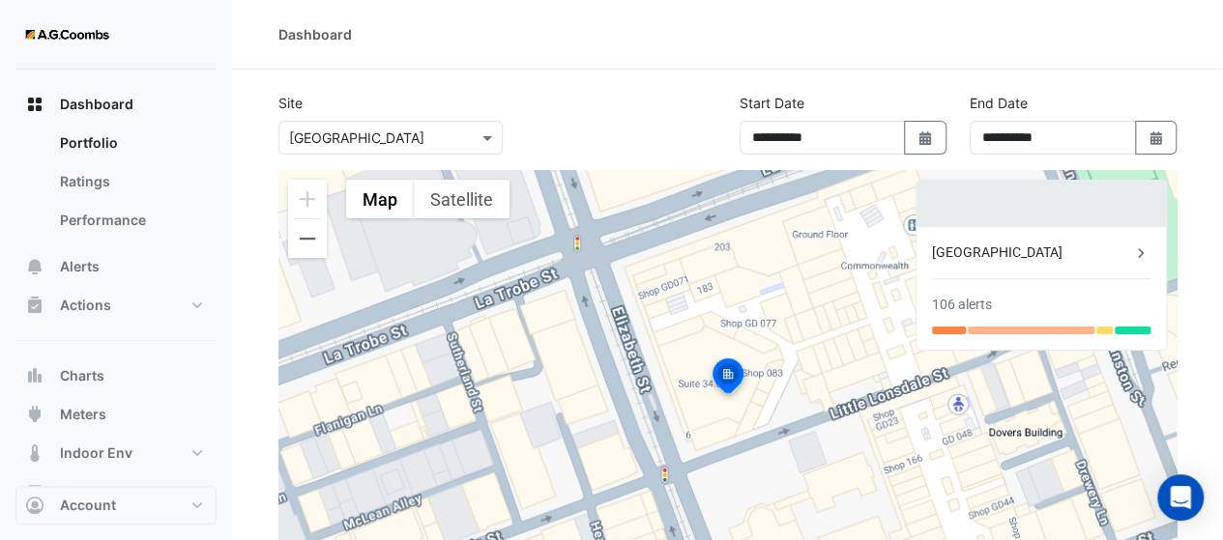
scroll to position [8, 0]
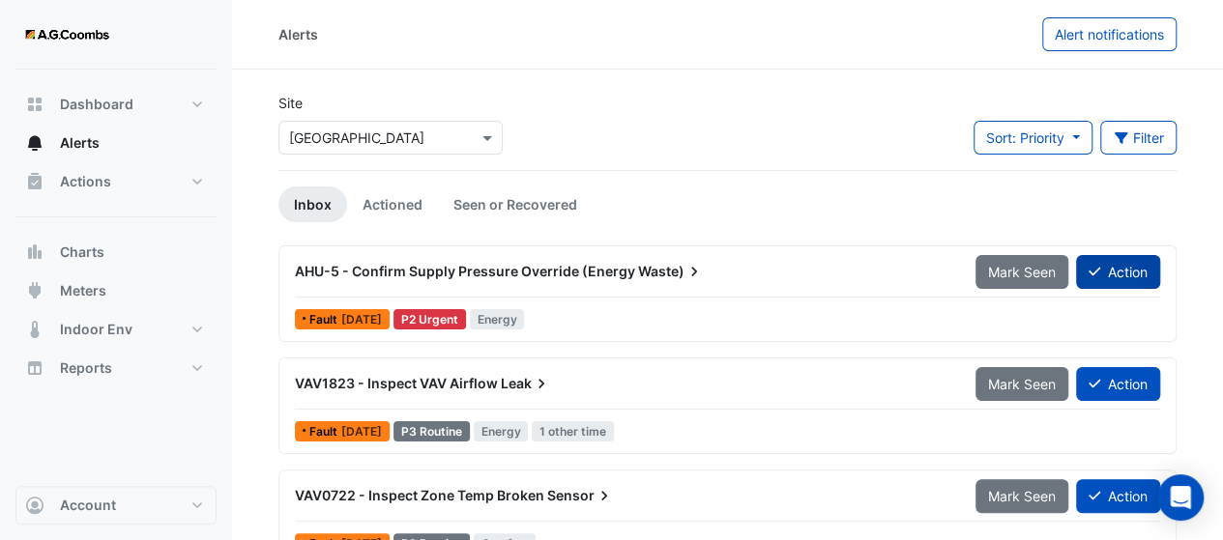
click at [1090, 272] on icon at bounding box center [1094, 272] width 12 height 14
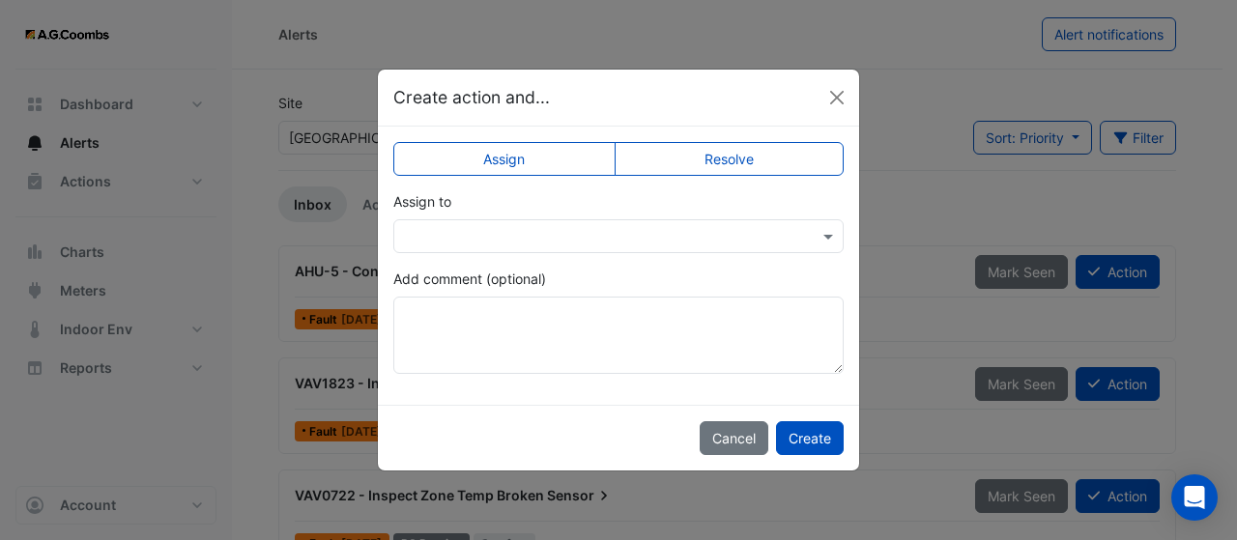
click at [685, 450] on div "Cancel Create" at bounding box center [618, 438] width 481 height 66
click at [731, 429] on button "Cancel" at bounding box center [734, 438] width 69 height 34
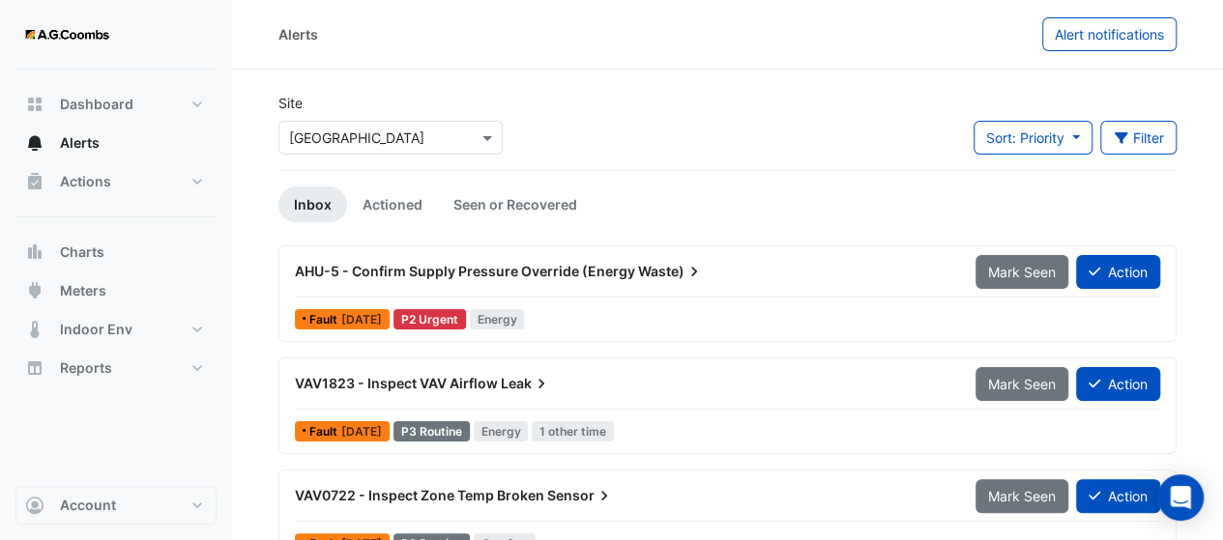
click at [454, 269] on span "AHU-5 - Confirm Supply Pressure Override (Energy" at bounding box center [465, 271] width 340 height 16
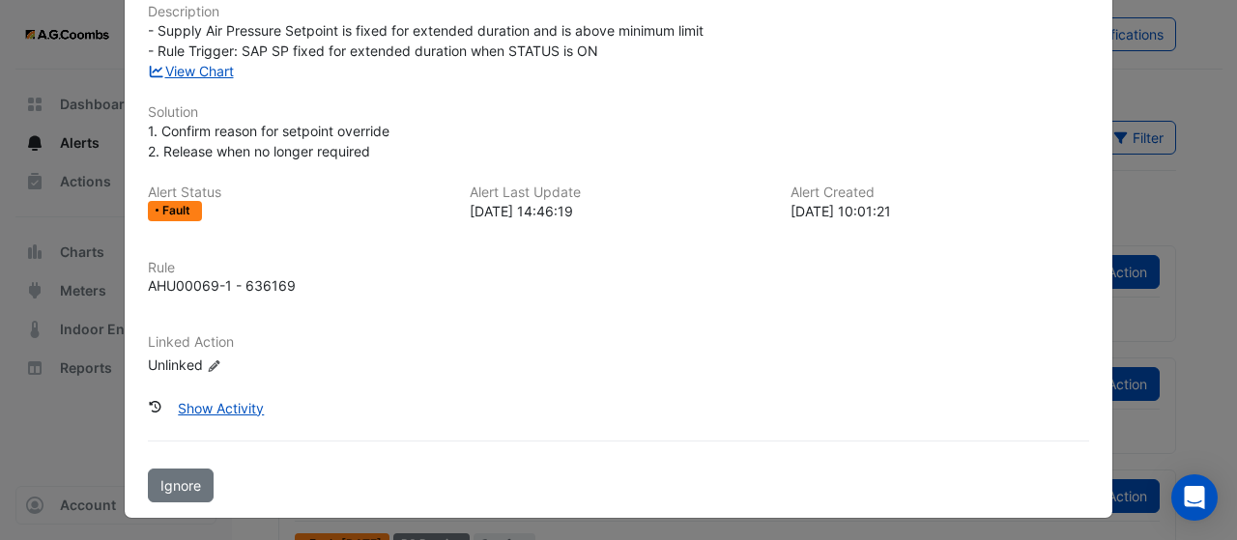
scroll to position [220, 0]
click at [186, 478] on span "Ignore" at bounding box center [180, 484] width 41 height 16
click at [188, 490] on button "Undo Ignore" at bounding box center [199, 485] width 103 height 34
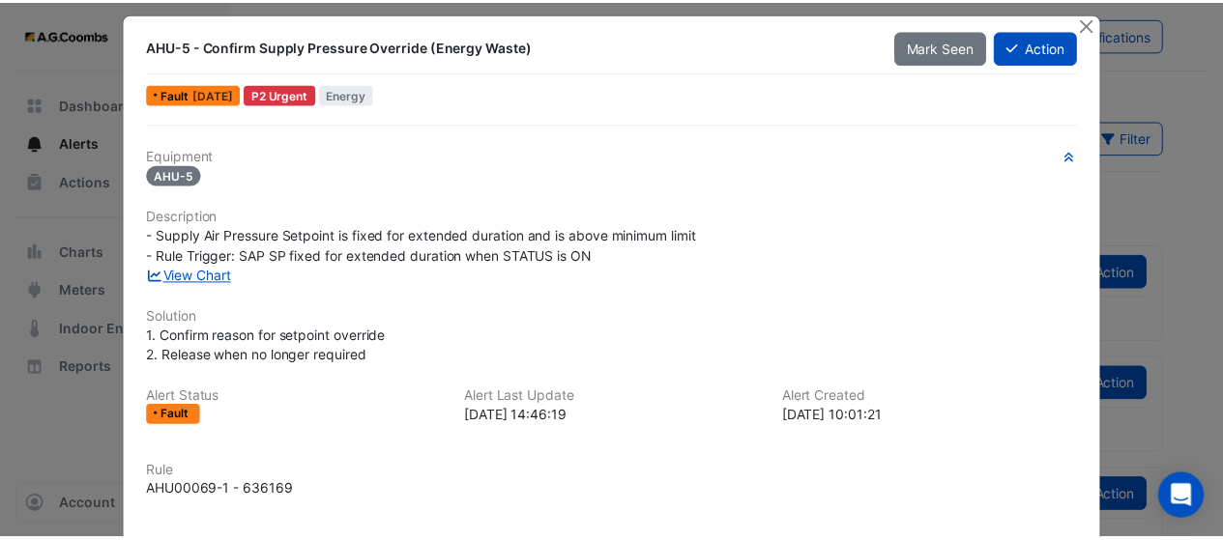
scroll to position [0, 0]
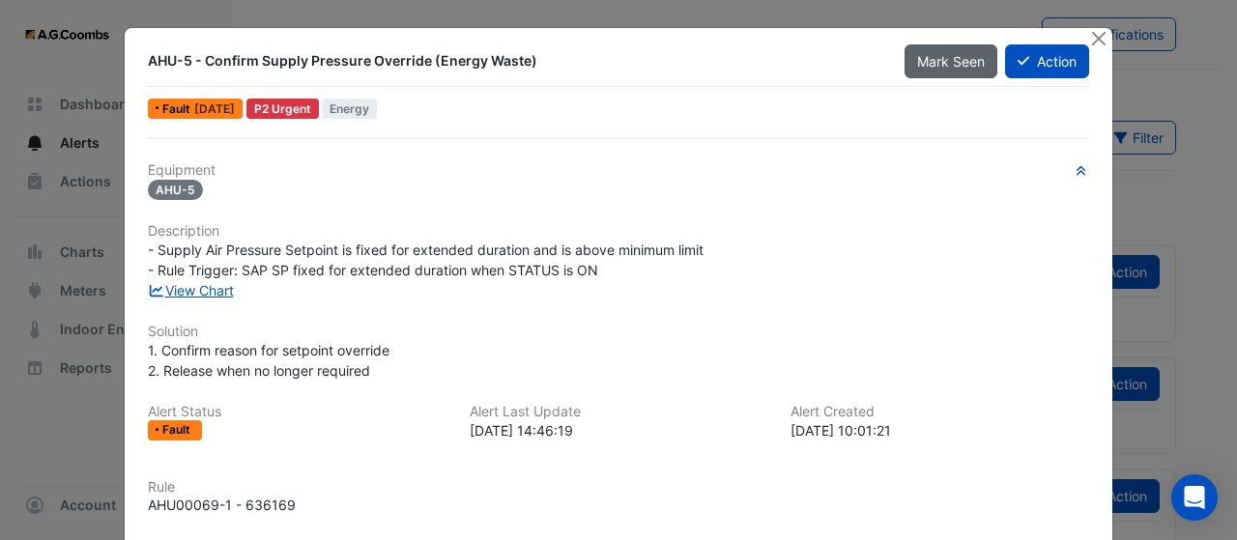
click at [961, 63] on span "Mark Seen" at bounding box center [951, 61] width 68 height 16
click at [1092, 40] on button "Close" at bounding box center [1098, 38] width 20 height 20
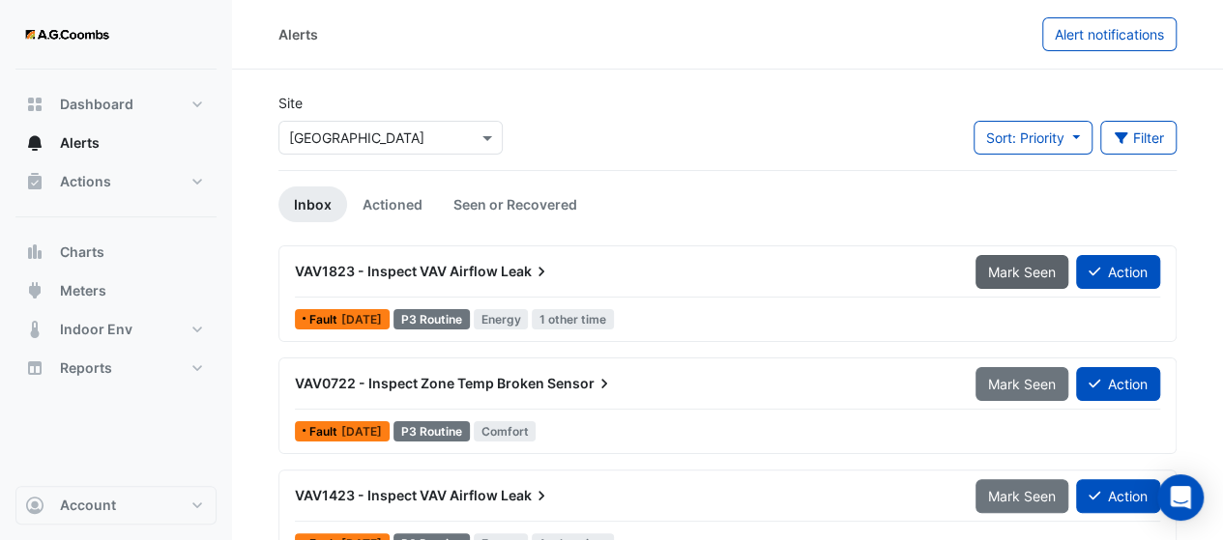
click at [992, 274] on span "Mark Seen" at bounding box center [1022, 272] width 68 height 16
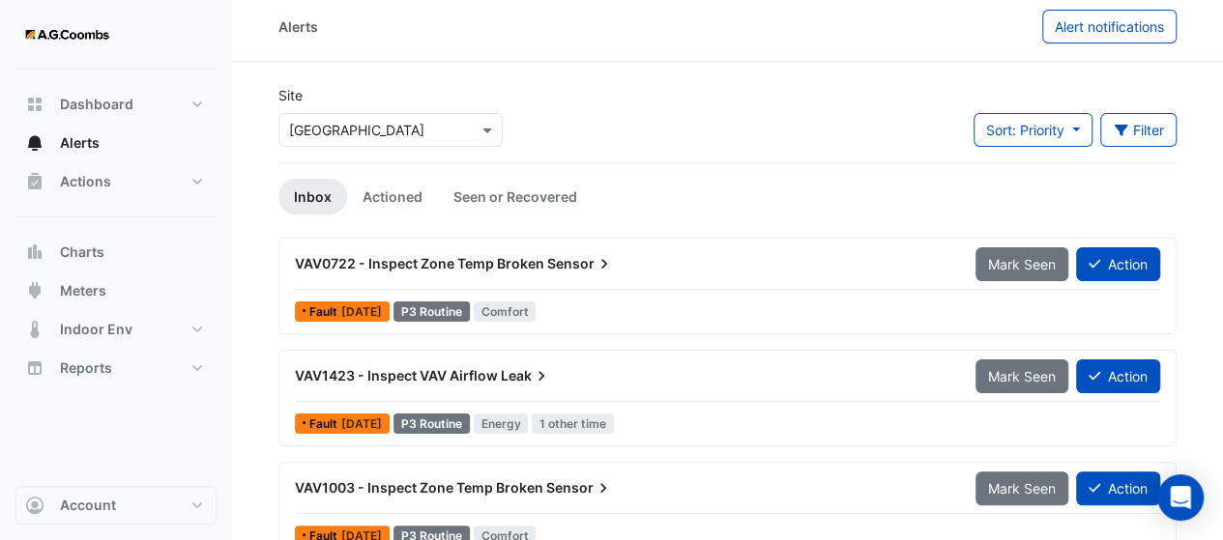
scroll to position [32, 0]
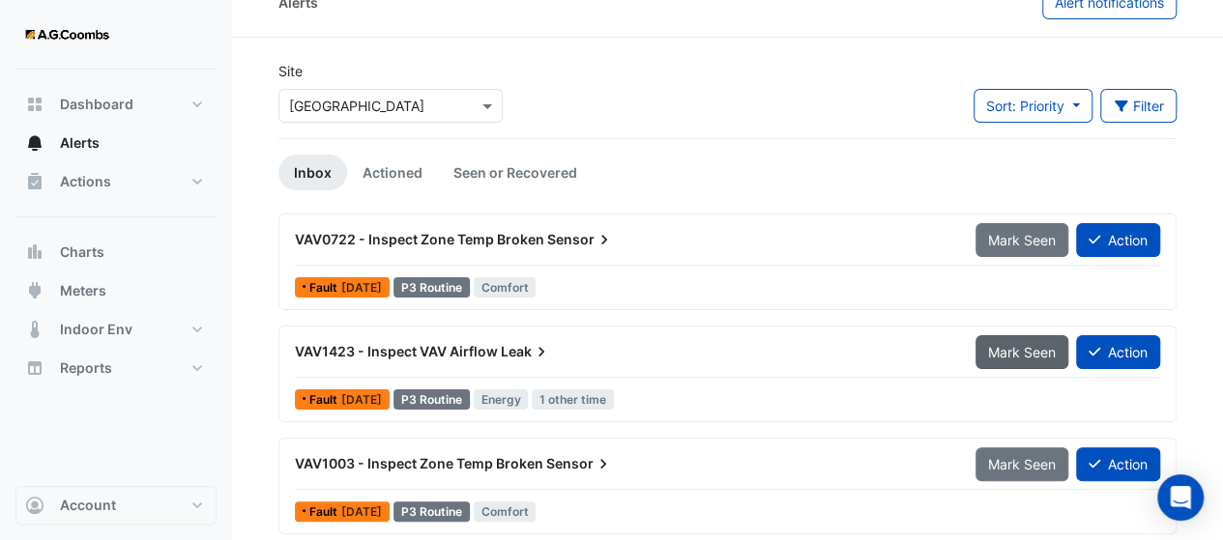
click at [994, 359] on button "Mark Seen" at bounding box center [1021, 352] width 93 height 34
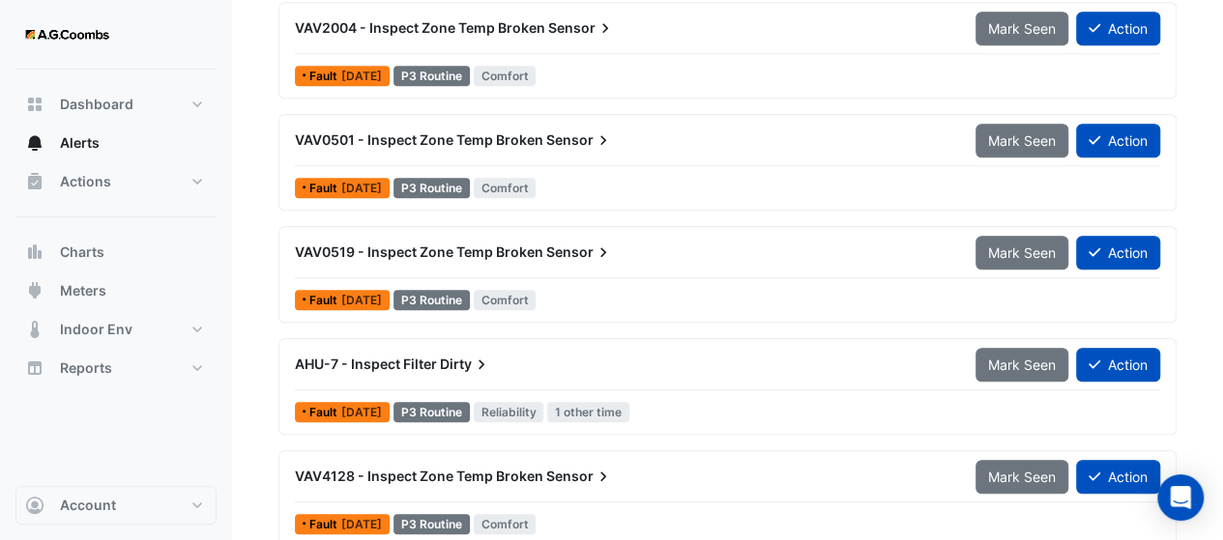
scroll to position [837, 0]
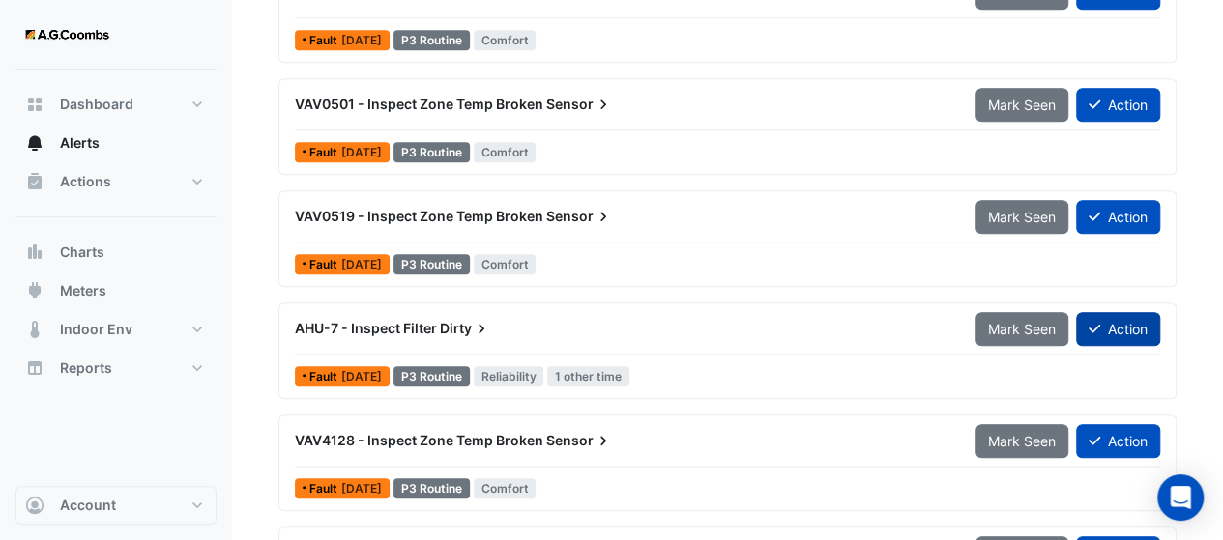
click at [1114, 324] on button "Action" at bounding box center [1118, 329] width 84 height 34
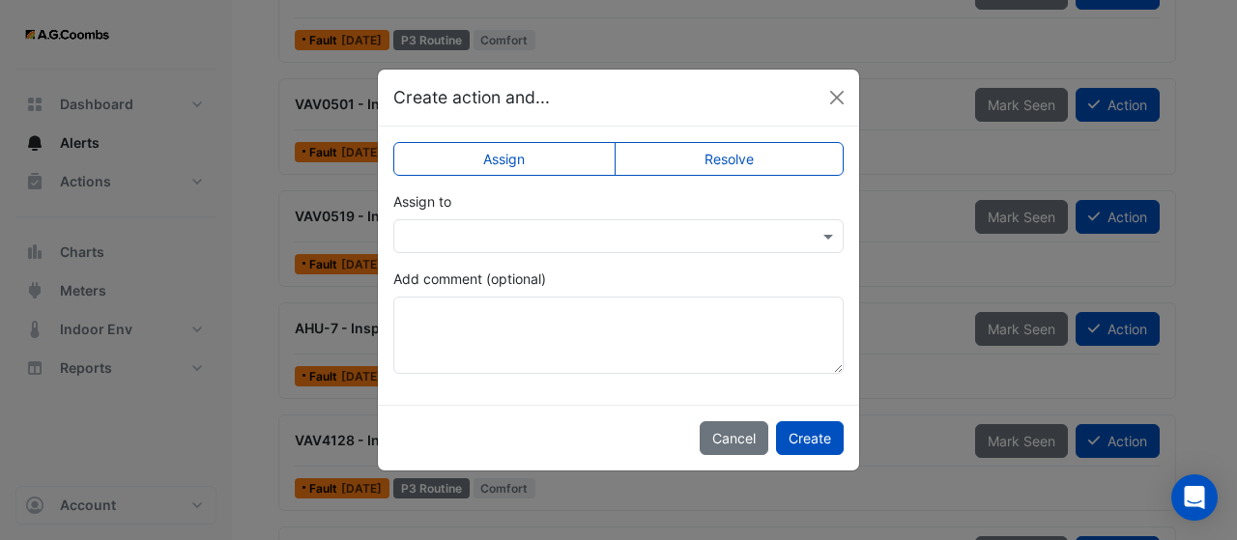
click at [703, 150] on label "Resolve" at bounding box center [730, 159] width 230 height 34
click at [802, 440] on button "Create" at bounding box center [810, 438] width 68 height 34
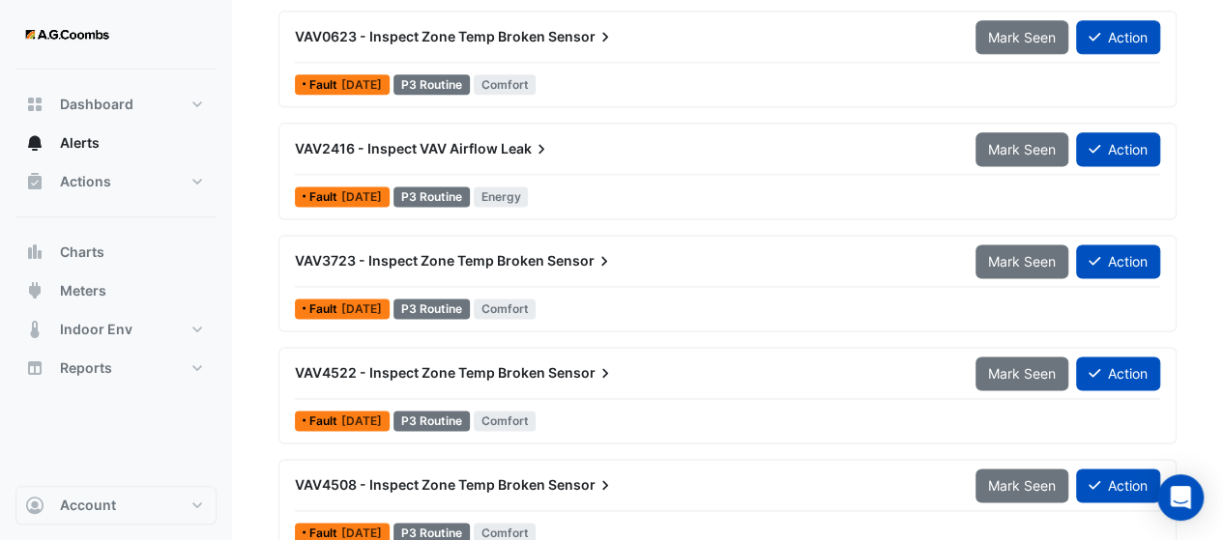
scroll to position [1256, 0]
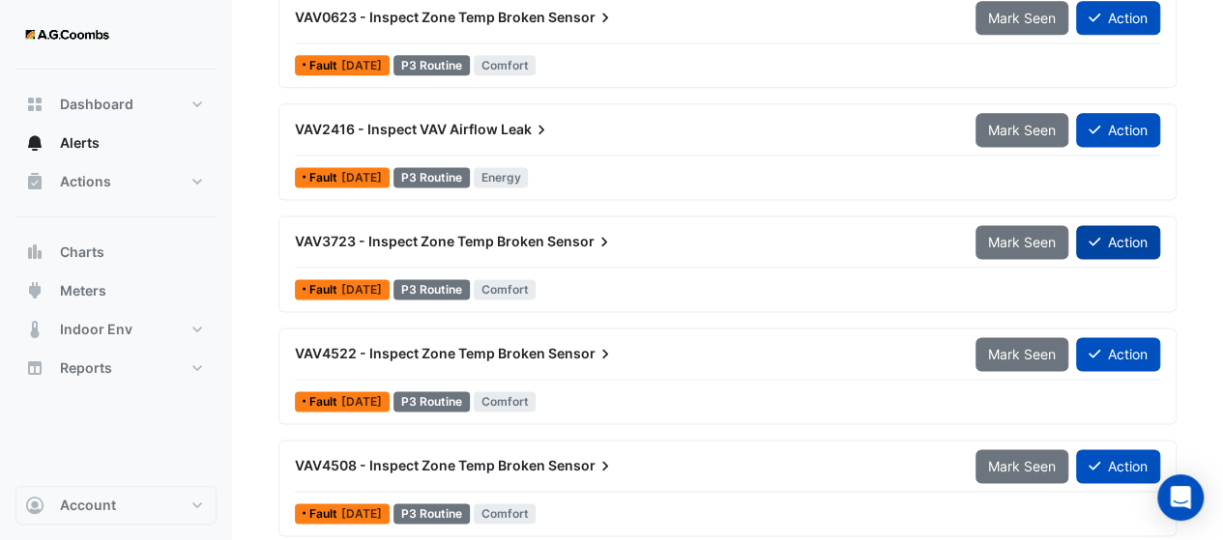
click at [1088, 243] on icon at bounding box center [1094, 242] width 12 height 14
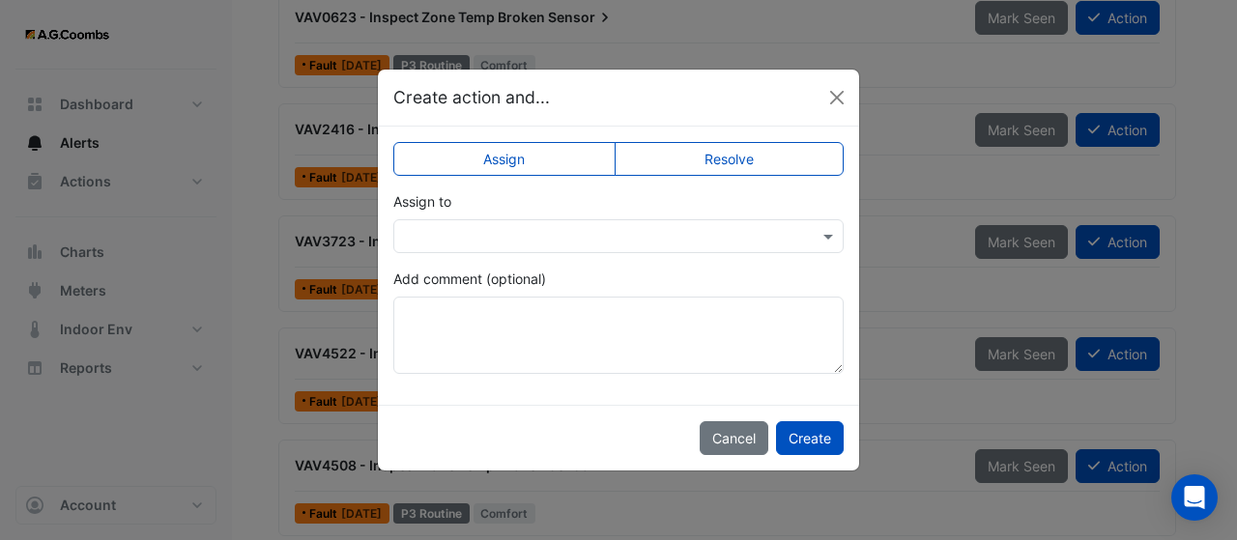
click at [840, 159] on label "Resolve" at bounding box center [730, 159] width 230 height 34
click at [809, 432] on button "Create" at bounding box center [810, 438] width 68 height 34
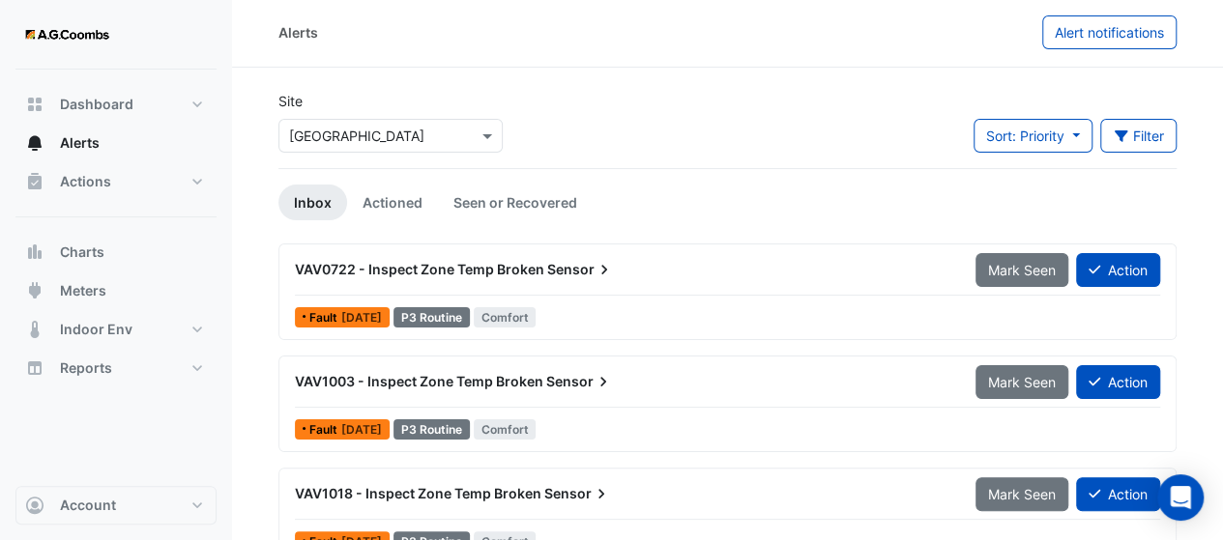
scroll to position [0, 0]
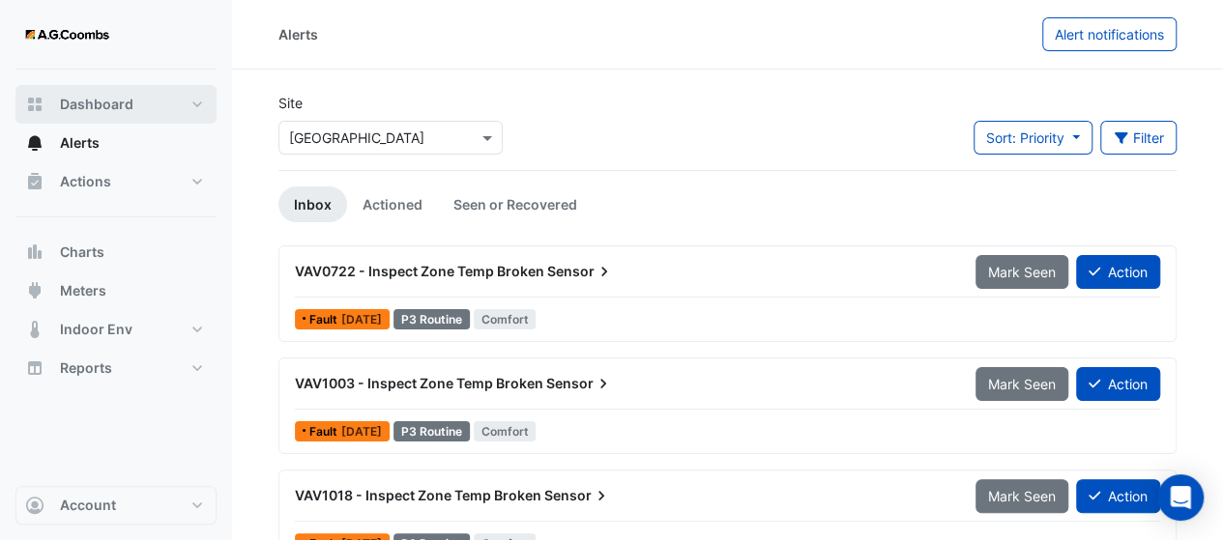
click at [87, 119] on button "Dashboard" at bounding box center [115, 104] width 201 height 39
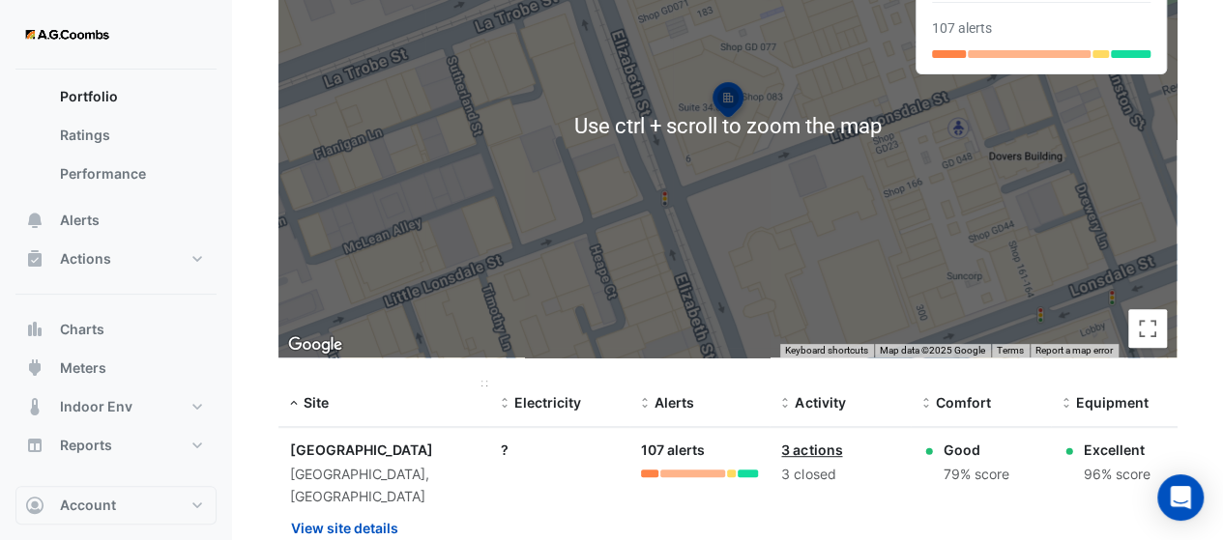
scroll to position [322, 0]
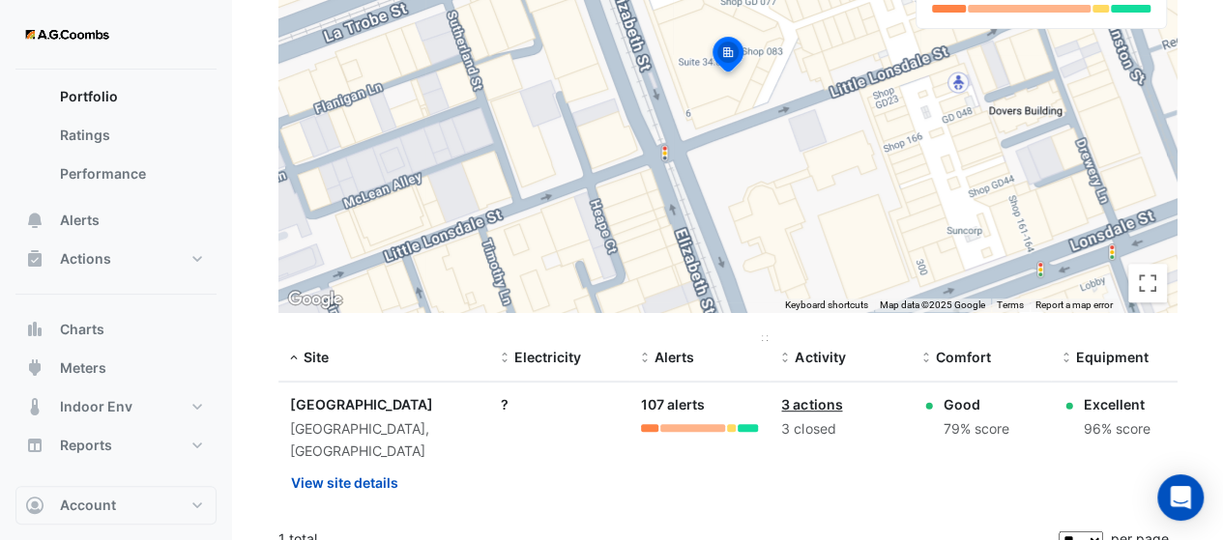
click at [682, 354] on span "Alerts" at bounding box center [674, 357] width 40 height 16
click at [682, 354] on span "Alerts" at bounding box center [670, 357] width 40 height 16
click at [783, 394] on div "3 actions" at bounding box center [830, 404] width 115 height 20
click at [785, 398] on link "3 actions" at bounding box center [803, 404] width 61 height 16
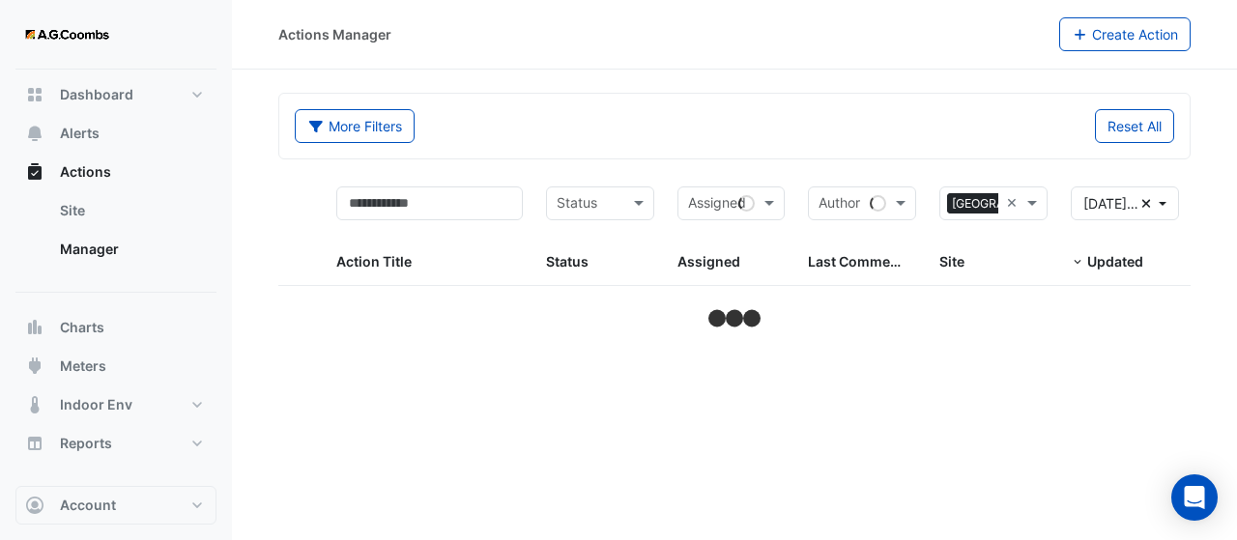
scroll to position [8, 0]
